Goal: Task Accomplishment & Management: Complete application form

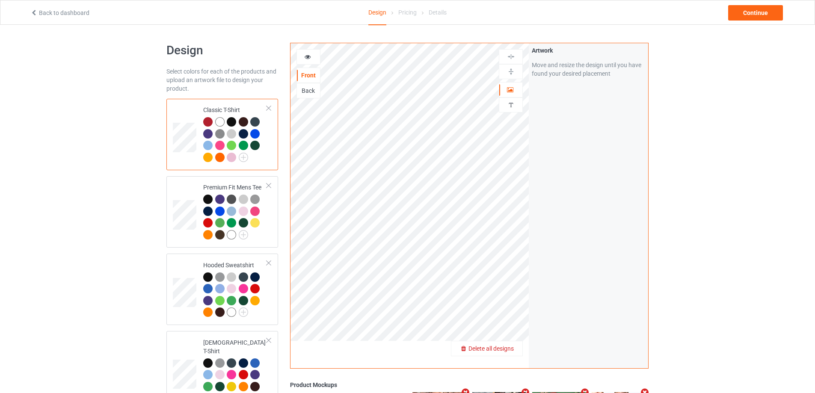
click at [514, 345] on span "Delete all designs" at bounding box center [491, 348] width 45 height 7
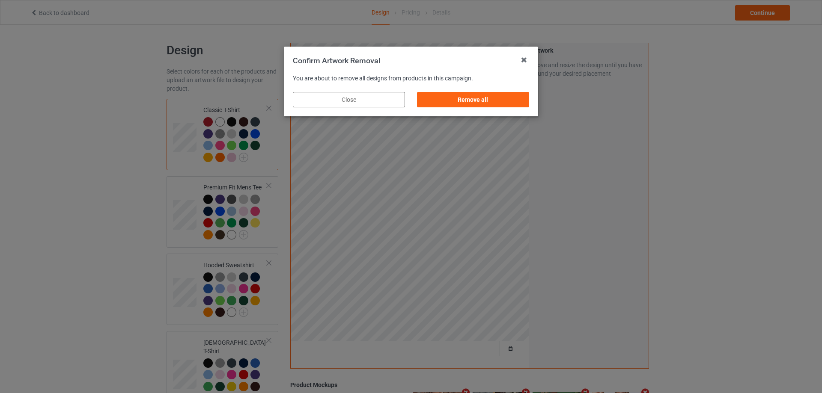
click at [518, 102] on div "Remove all" at bounding box center [473, 99] width 112 height 15
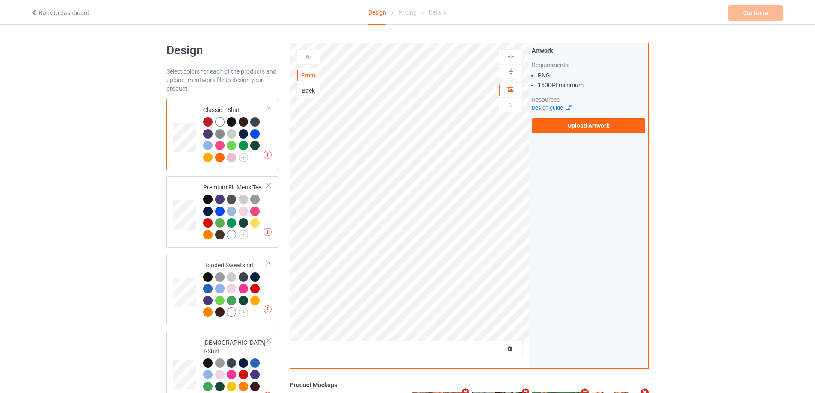
click at [556, 133] on div "Artwork Requirements PNG 150 DPI minimum Resources Design guide Upload Artwork" at bounding box center [588, 89] width 119 height 93
click at [568, 131] on label "Upload Artwork" at bounding box center [588, 126] width 113 height 15
click at [0, 0] on input "Upload Artwork" at bounding box center [0, 0] width 0 height 0
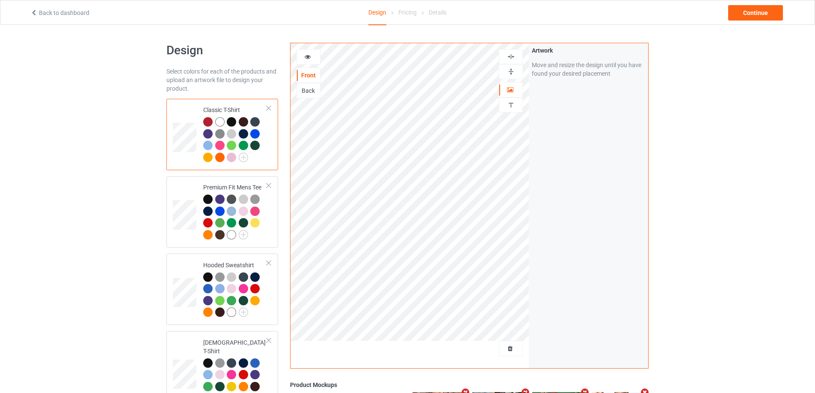
click at [749, 5] on div "Back to dashboard Design Pricing Details Continue" at bounding box center [407, 12] width 767 height 24
click at [749, 10] on div "Continue" at bounding box center [756, 12] width 55 height 15
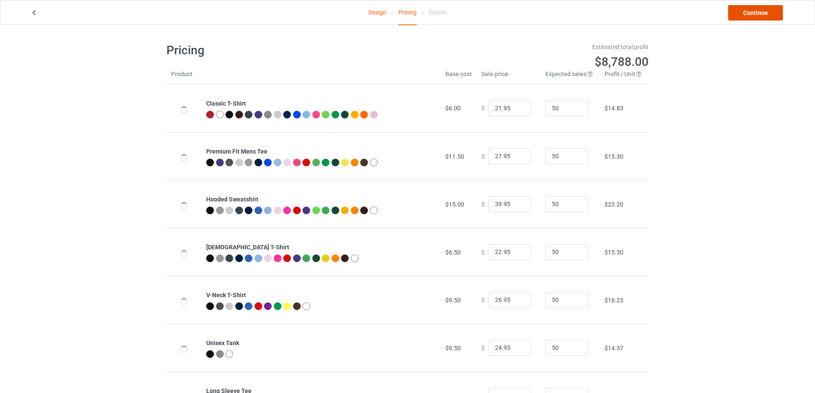
click at [749, 10] on link "Continue" at bounding box center [756, 12] width 55 height 15
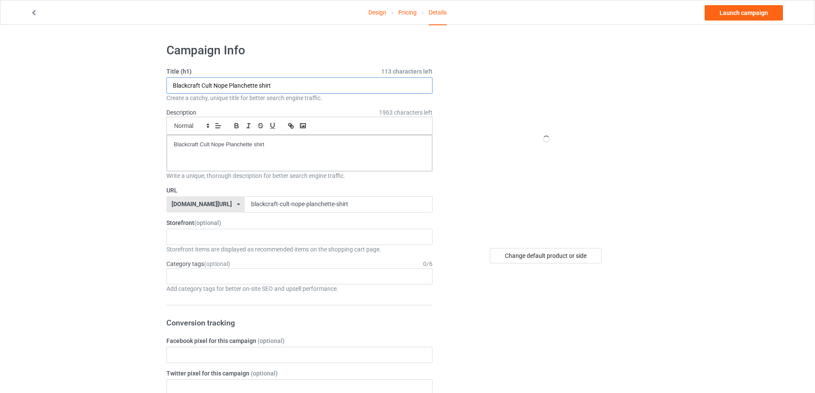
drag, startPoint x: 294, startPoint y: 89, endPoint x: 248, endPoint y: 137, distance: 66.9
paste input "https://teeclothestore.com/campaign/risk-it-all-to-be-great-t-"
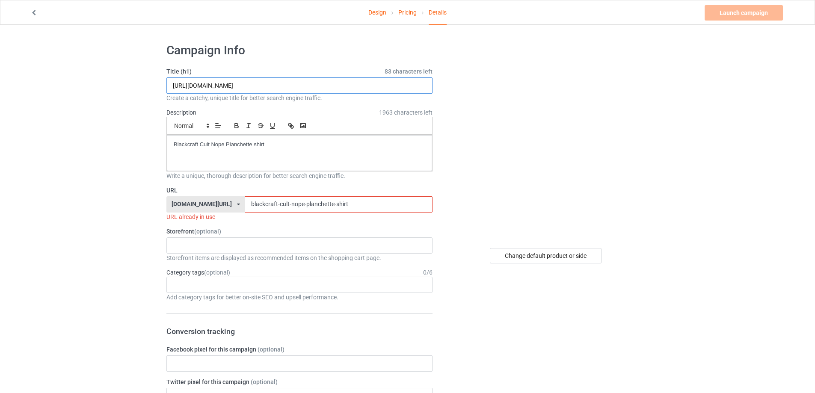
drag, startPoint x: 274, startPoint y: 86, endPoint x: 371, endPoint y: 93, distance: 97.0
click at [425, 86] on input "https://teeclothestore.com/campaign/risk-it-all-to-be-great-t-shirt" at bounding box center [300, 85] width 266 height 16
click at [358, 89] on input "https://teeclothestore.com/campaign/risk-it-all-to-be-great-t-shirt" at bounding box center [300, 85] width 266 height 16
drag, startPoint x: 351, startPoint y: 89, endPoint x: 275, endPoint y: 89, distance: 76.2
click at [275, 89] on input "https://teeclothestore.com/campaign/risk-it-all-to-be-great-t-shirt" at bounding box center [300, 85] width 266 height 16
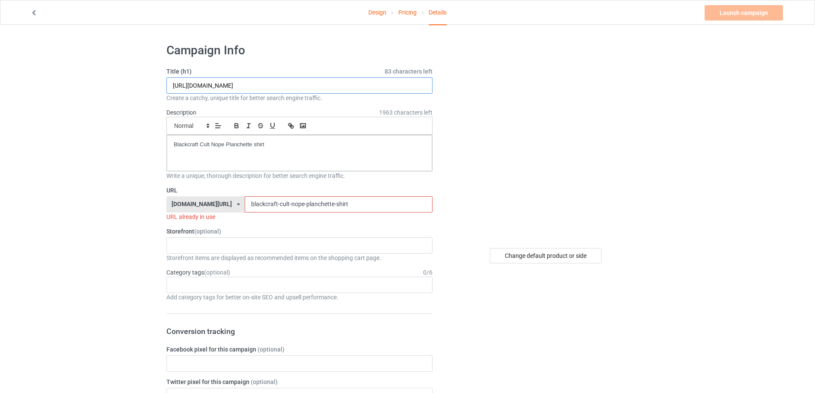
type input "https://teeclothestore.com/campaign/risk-it-all-to-be-great-t-shirt"
drag, startPoint x: 156, startPoint y: 203, endPoint x: 274, endPoint y: 207, distance: 118.6
paste input "risk-it-all-to-be-great-t"
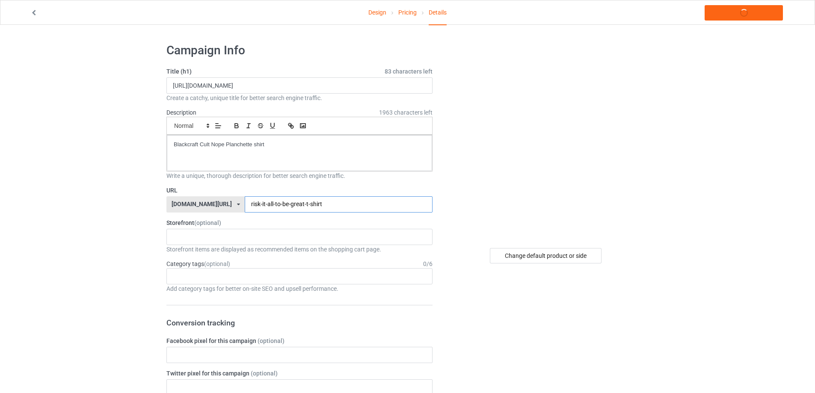
click at [285, 205] on input "risk-it-all-to-be-great-t-shirt" at bounding box center [338, 204] width 187 height 16
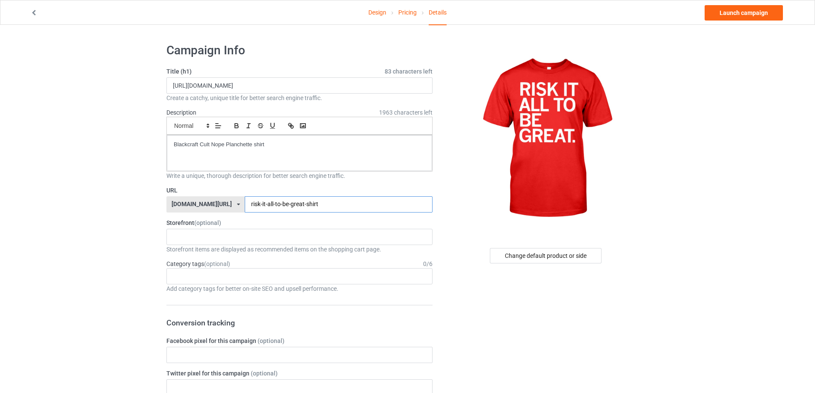
type input "risk-it-all-to-be-great-shirt"
drag, startPoint x: 360, startPoint y: 82, endPoint x: 60, endPoint y: 80, distance: 300.1
paste input "Risk It All To Be Great"
type input "Risk It All To Be Great shirt"
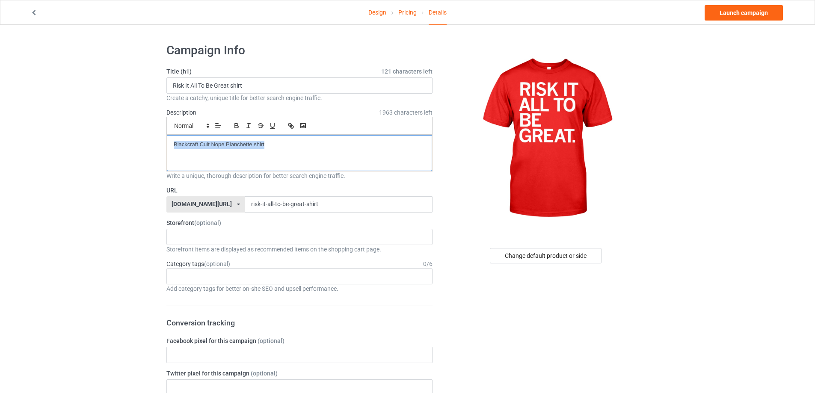
drag, startPoint x: 294, startPoint y: 145, endPoint x: 57, endPoint y: 134, distance: 236.9
paste div
click at [749, 16] on link "Launch campaign" at bounding box center [744, 12] width 78 height 15
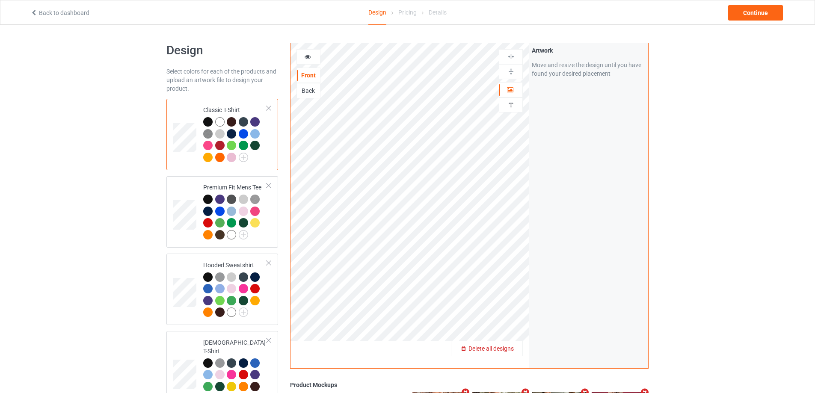
click at [512, 353] on div "Delete all designs" at bounding box center [487, 349] width 71 height 9
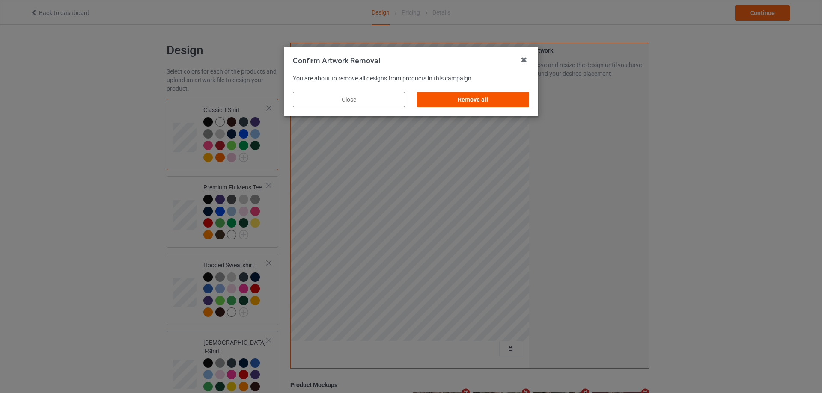
click at [482, 98] on div "Remove all" at bounding box center [473, 99] width 112 height 15
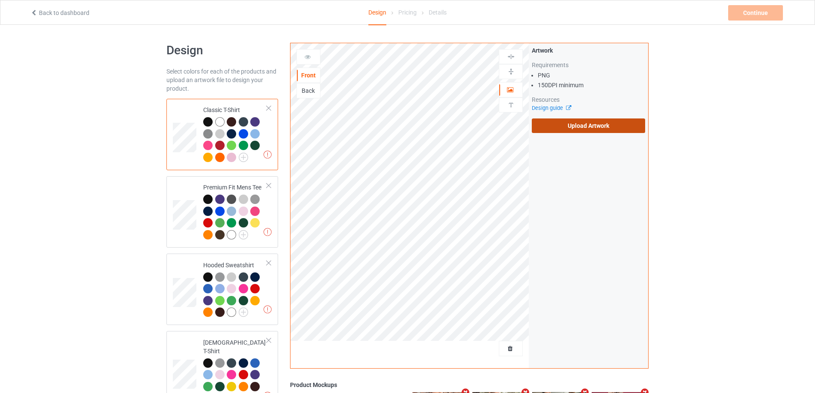
click at [578, 123] on label "Upload Artwork" at bounding box center [588, 126] width 113 height 15
click at [0, 0] on input "Upload Artwork" at bounding box center [0, 0] width 0 height 0
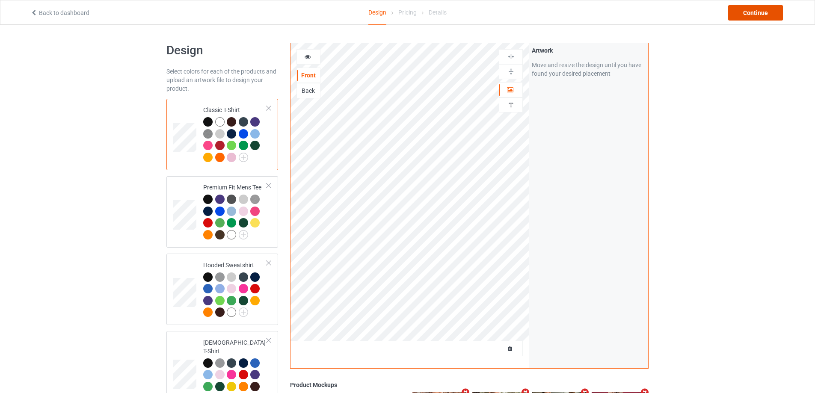
click at [756, 17] on div "Continue" at bounding box center [756, 12] width 55 height 15
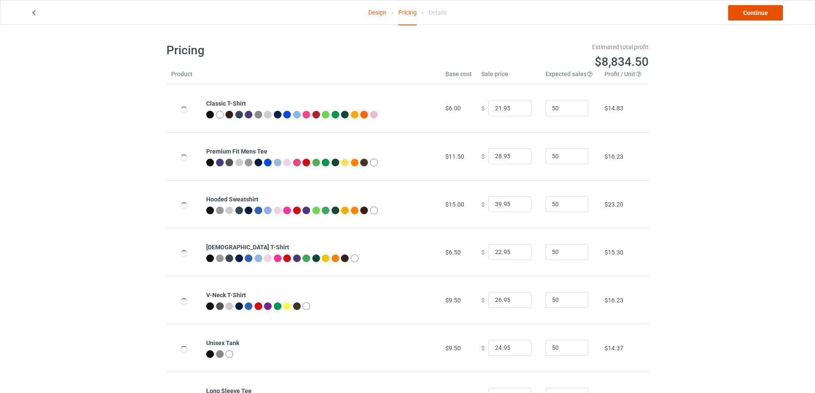
click at [756, 17] on link "Continue" at bounding box center [756, 12] width 55 height 15
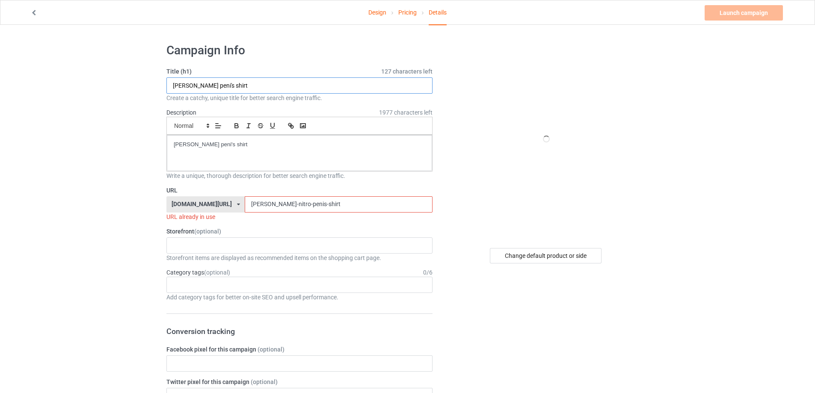
paste input "ife of a showgirl"
type input "life of a showgirl shirt"
drag, startPoint x: 260, startPoint y: 143, endPoint x: 138, endPoint y: 137, distance: 121.7
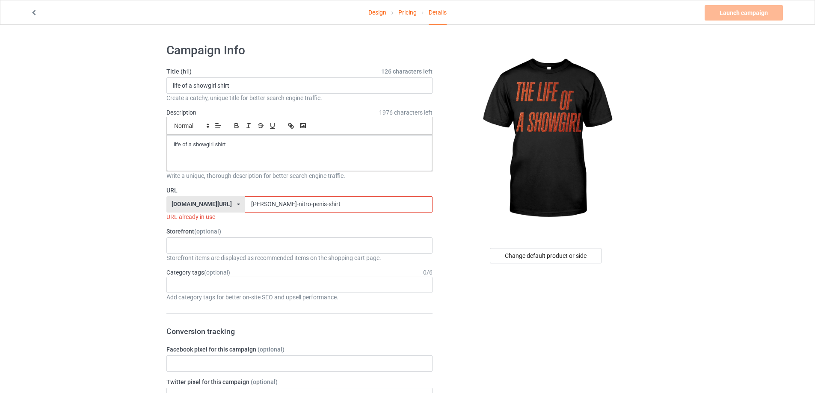
paste input "ife of a showgirl"
drag, startPoint x: 289, startPoint y: 204, endPoint x: 156, endPoint y: 205, distance: 132.3
click at [245, 204] on input "life of a showgirl shirt" at bounding box center [338, 204] width 187 height 16
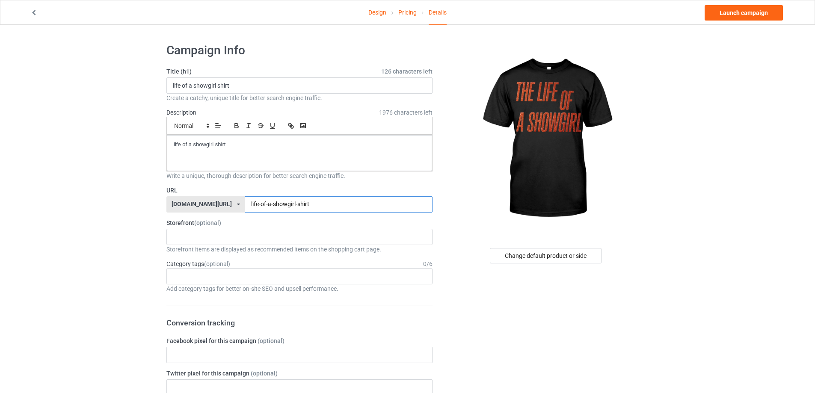
type input "life-of-a-showgirl-shirt"
click at [756, 12] on link "Launch campaign" at bounding box center [744, 12] width 78 height 15
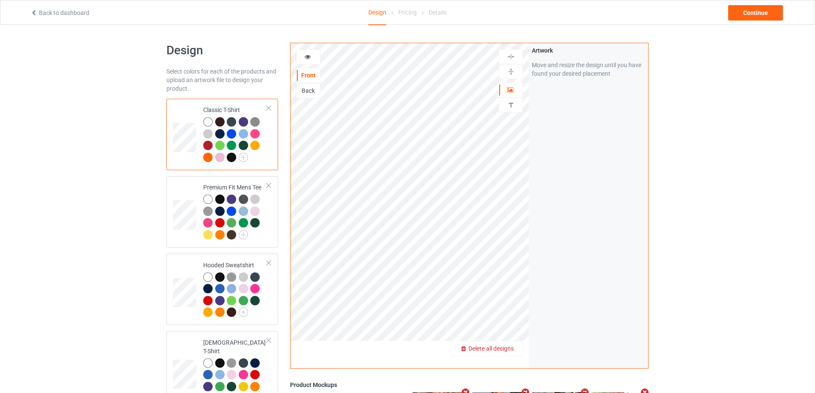
click at [512, 349] on span "Delete all designs" at bounding box center [491, 348] width 45 height 7
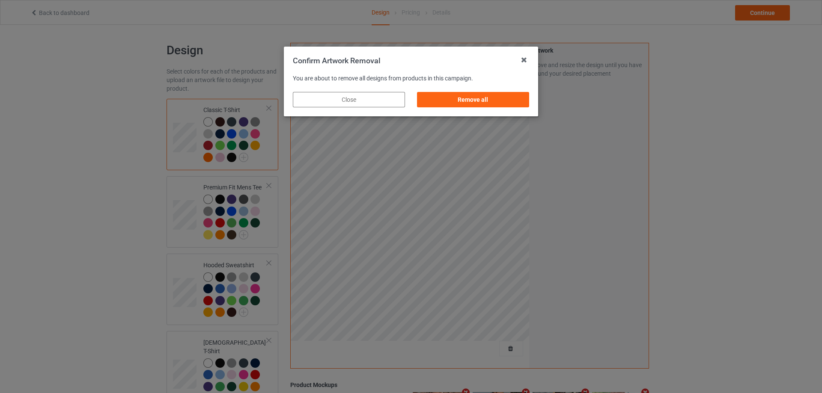
click at [491, 85] on div "You are about to remove all designs from products in this campaign. Close Remov…" at bounding box center [411, 91] width 254 height 51
click at [493, 98] on div "Remove all" at bounding box center [473, 99] width 112 height 15
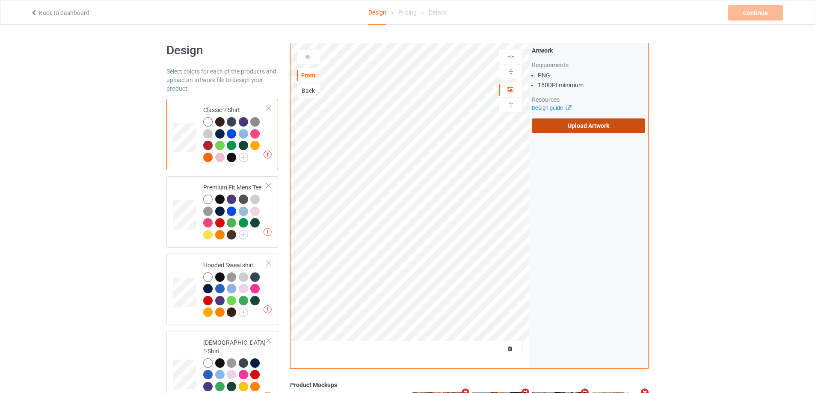
click at [607, 121] on label "Upload Artwork" at bounding box center [588, 126] width 113 height 15
click at [0, 0] on input "Upload Artwork" at bounding box center [0, 0] width 0 height 0
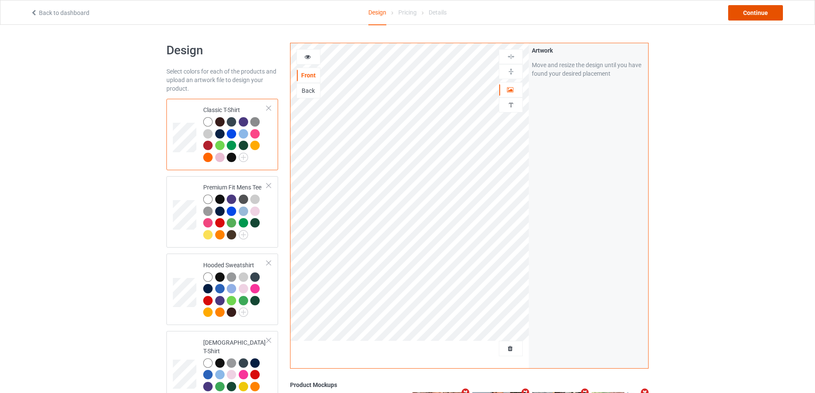
click at [753, 15] on div "Continue" at bounding box center [756, 12] width 55 height 15
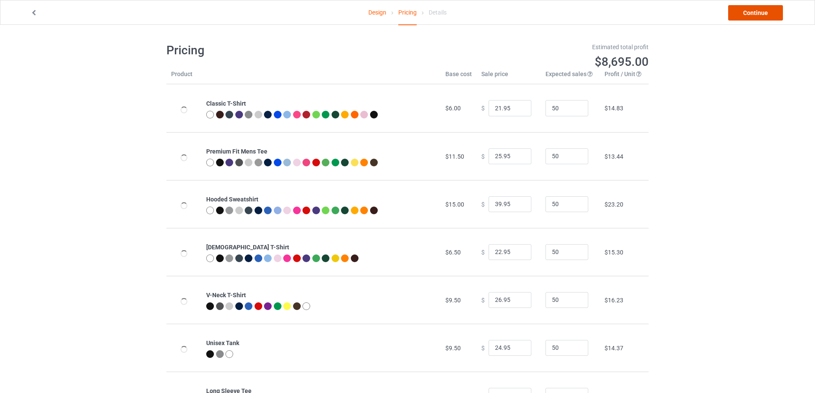
click at [753, 15] on link "Continue" at bounding box center [756, 12] width 55 height 15
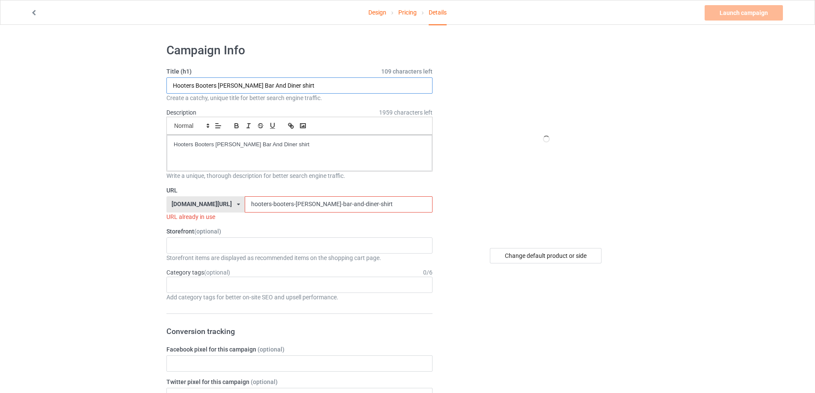
drag, startPoint x: 305, startPoint y: 81, endPoint x: 17, endPoint y: 79, distance: 287.7
paste input "Mimi Colyer Max Collegiate"
type input "Mimi Colyer Max Collegiate shirt"
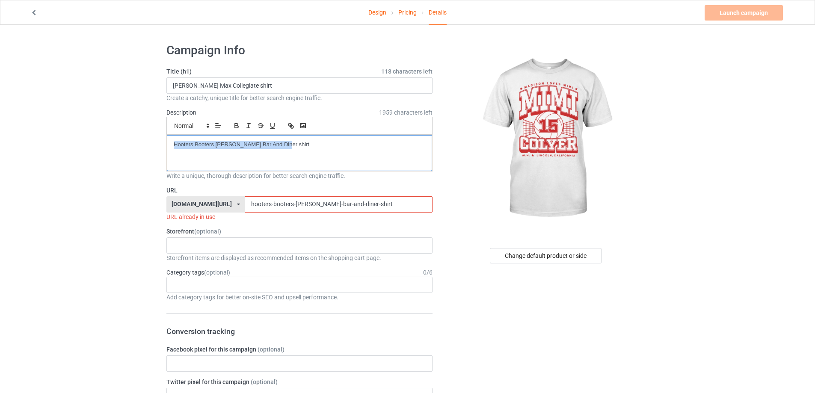
drag, startPoint x: 290, startPoint y: 140, endPoint x: 148, endPoint y: 142, distance: 141.7
drag, startPoint x: 371, startPoint y: 211, endPoint x: 126, endPoint y: 198, distance: 245.2
paste input "mimi-colyer-max-collegiate"
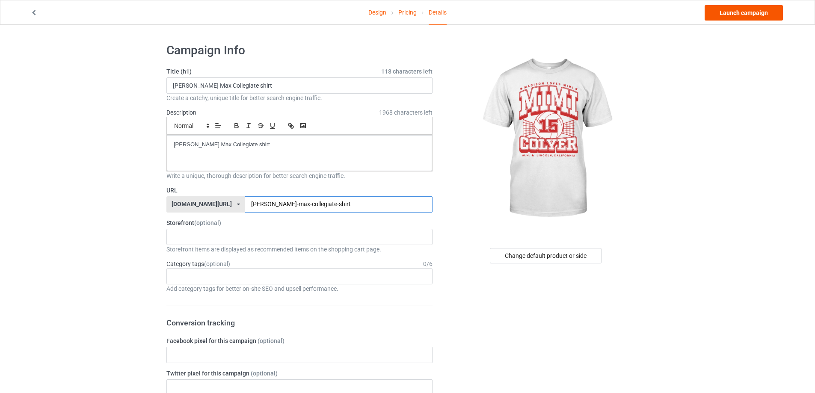
type input "mimi-colyer-max-collegiate-shirt"
click at [759, 16] on link "Launch campaign" at bounding box center [744, 12] width 78 height 15
